Goal: Transaction & Acquisition: Obtain resource

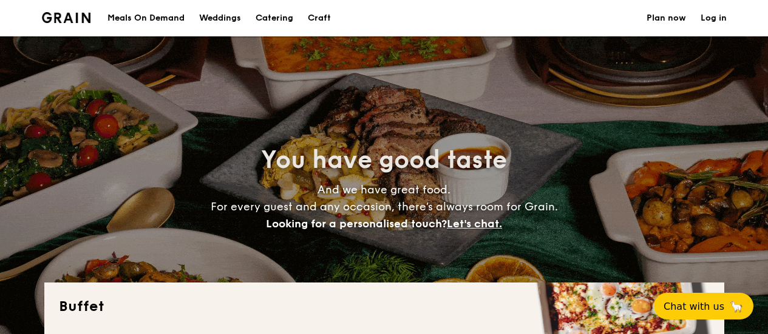
select select
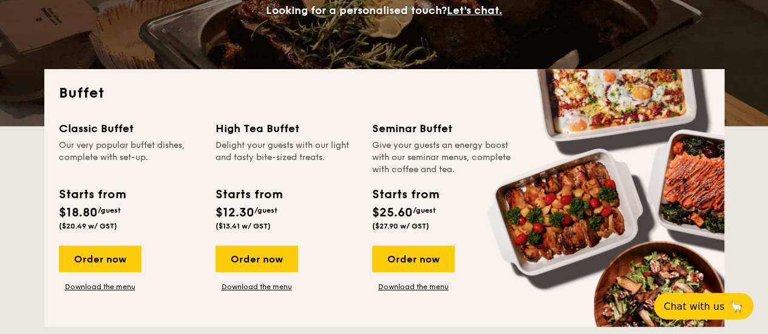
scroll to position [243, 0]
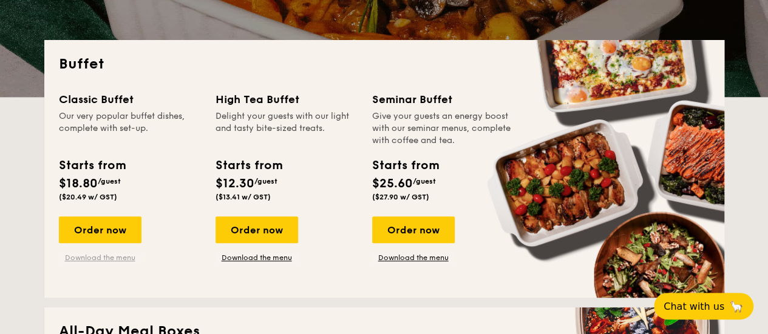
click at [79, 258] on link "Download the menu" at bounding box center [100, 258] width 83 height 10
click at [355, 226] on div "Order now Download the menu" at bounding box center [286, 240] width 142 height 46
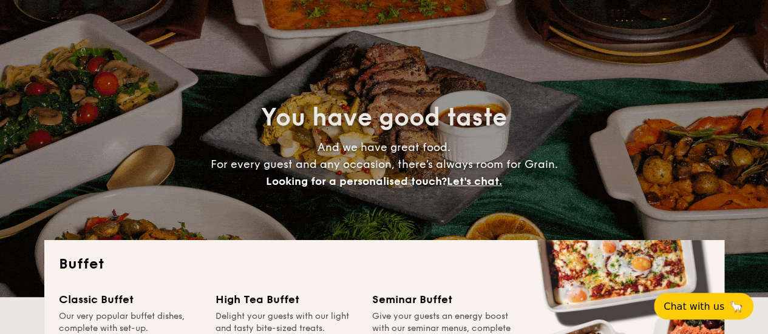
scroll to position [0, 0]
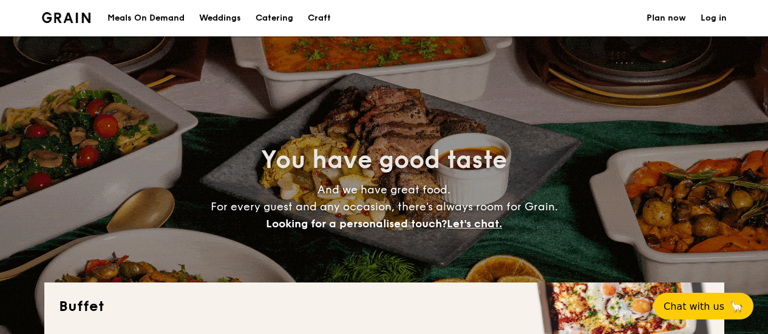
select select
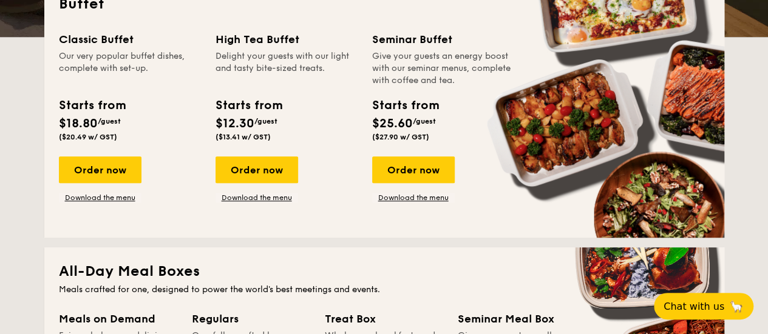
scroll to position [243, 0]
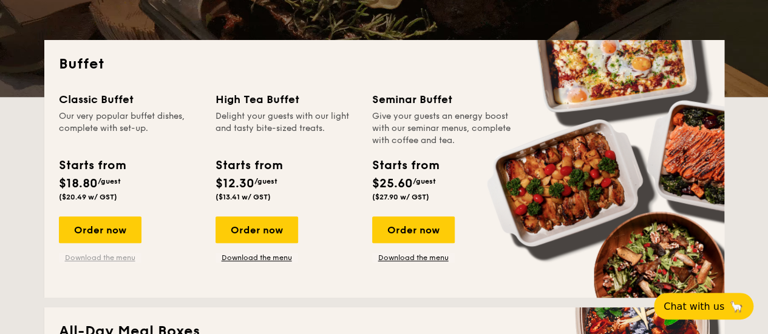
click at [93, 257] on link "Download the menu" at bounding box center [100, 258] width 83 height 10
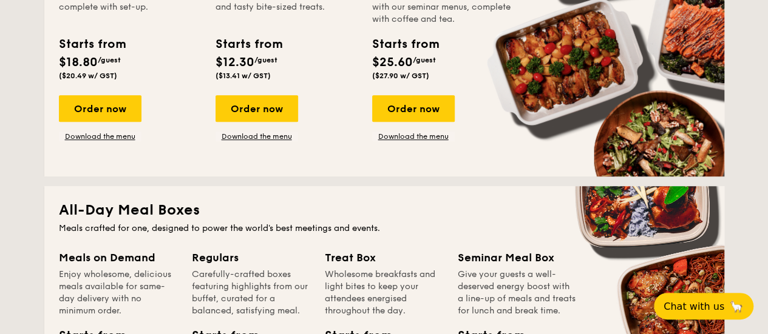
scroll to position [789, 0]
